Goal: Check status

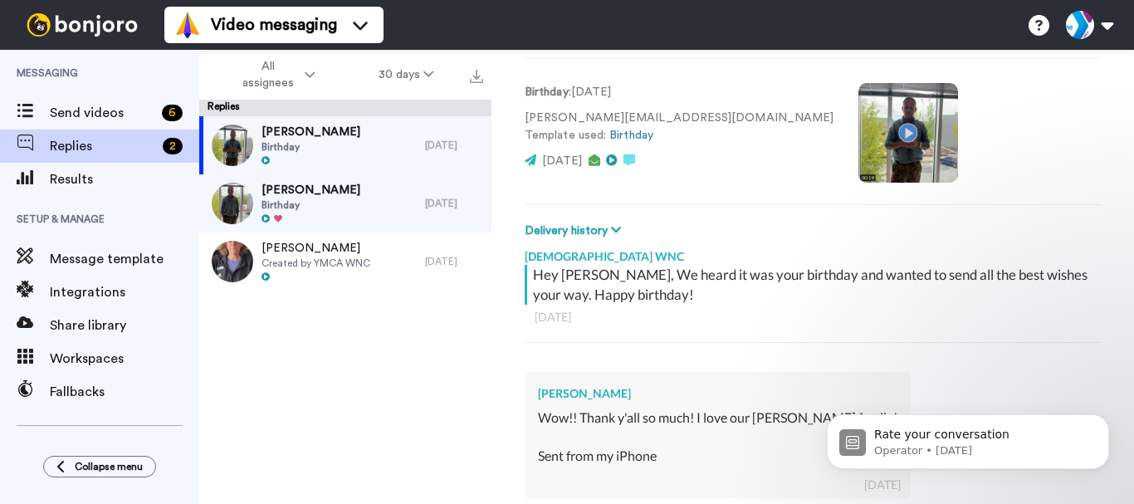
scroll to position [83, 0]
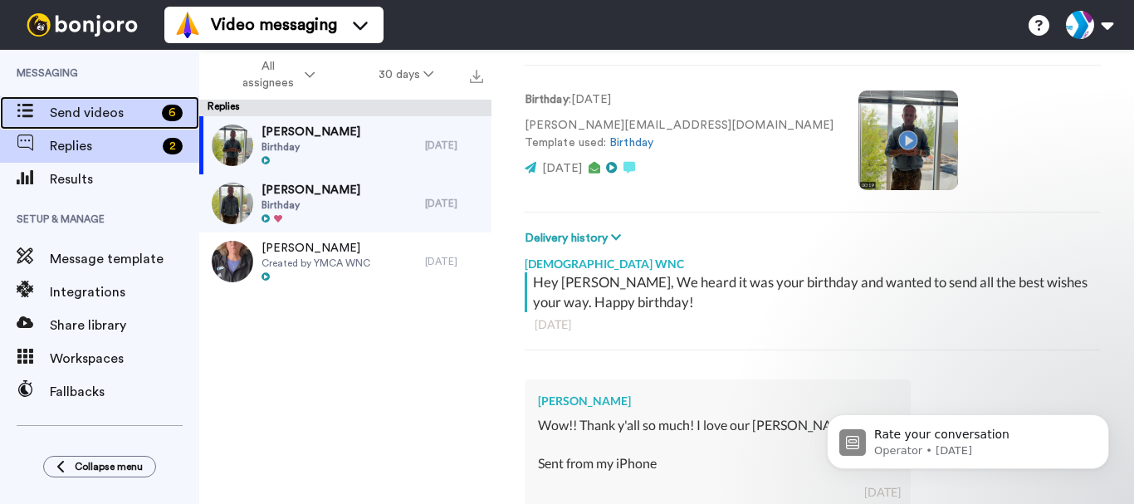
click at [62, 108] on span "Send videos" at bounding box center [102, 113] width 105 height 20
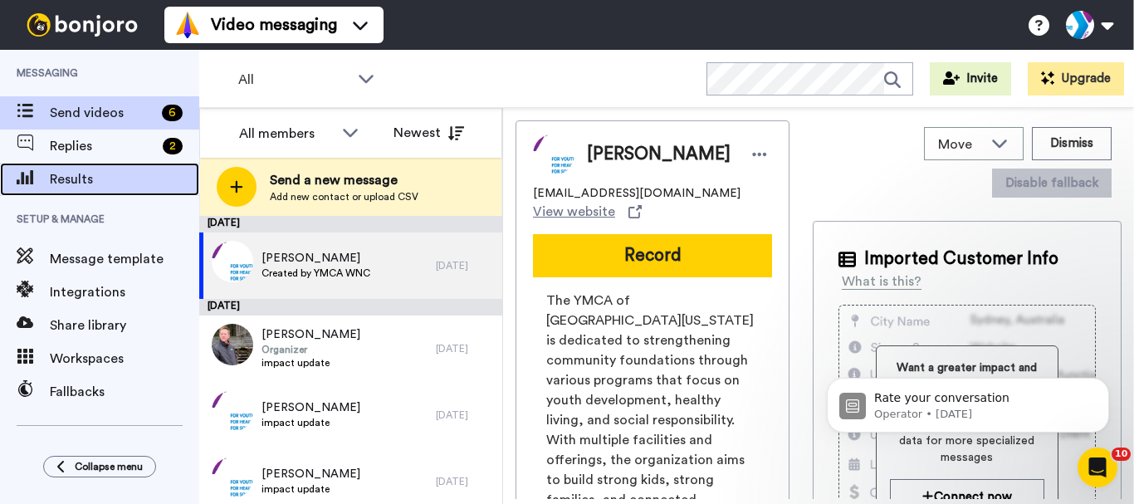
click at [108, 164] on div "Results" at bounding box center [99, 179] width 199 height 33
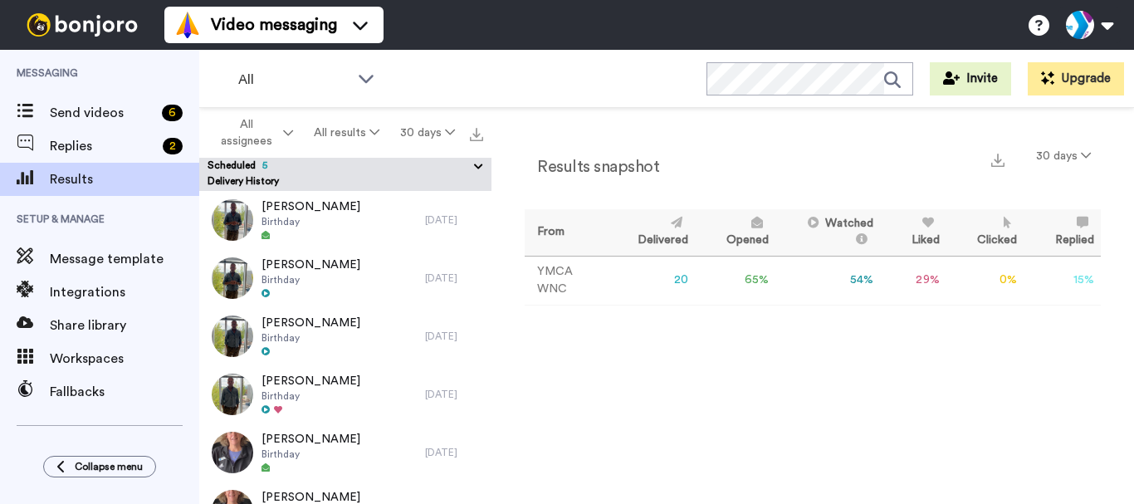
click at [306, 162] on button "Scheduled 5" at bounding box center [350, 167] width 284 height 18
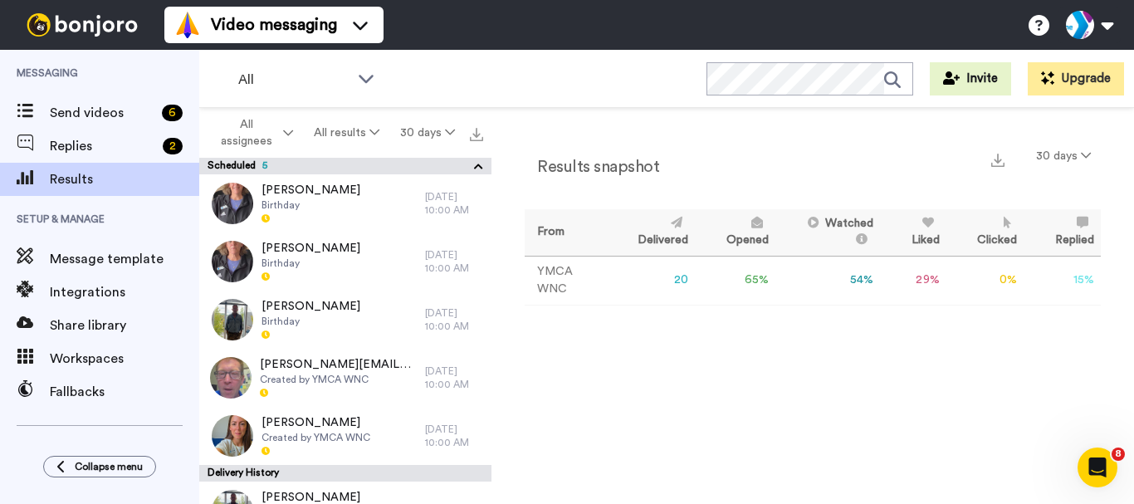
click at [452, 163] on button "Scheduled 5" at bounding box center [350, 167] width 284 height 18
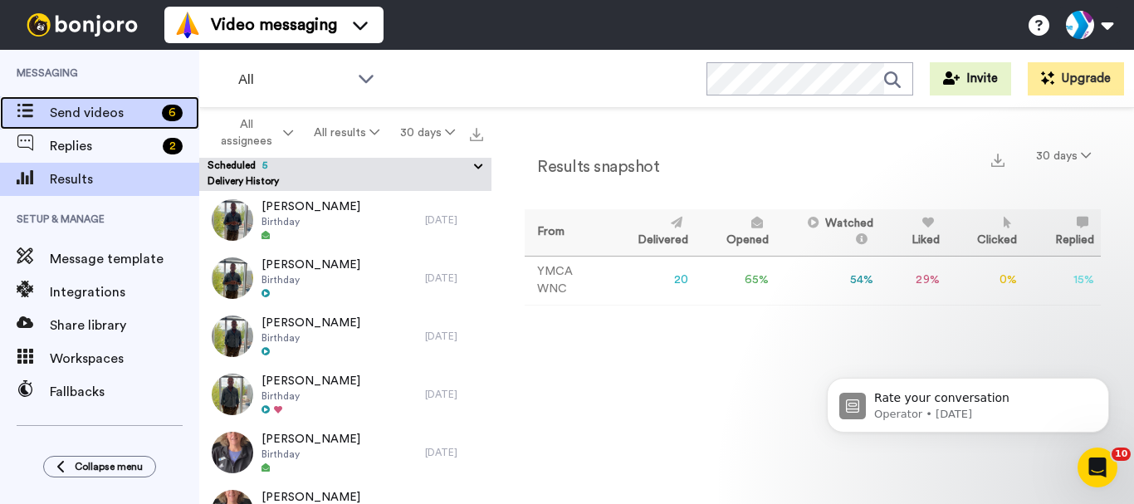
click at [98, 112] on span "Send videos" at bounding box center [102, 113] width 105 height 20
